Goal: Navigation & Orientation: Find specific page/section

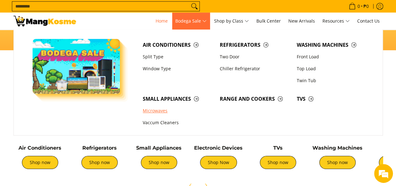
click at [161, 109] on link "Microwaves" at bounding box center [178, 111] width 77 height 12
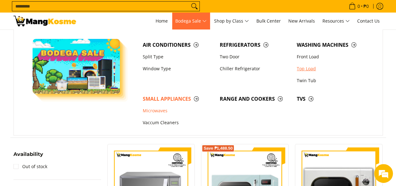
click at [305, 69] on link "Top Load" at bounding box center [332, 69] width 77 height 12
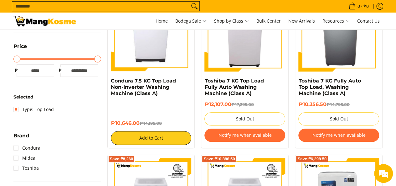
scroll to position [94, 0]
